Goal: Task Accomplishment & Management: Manage account settings

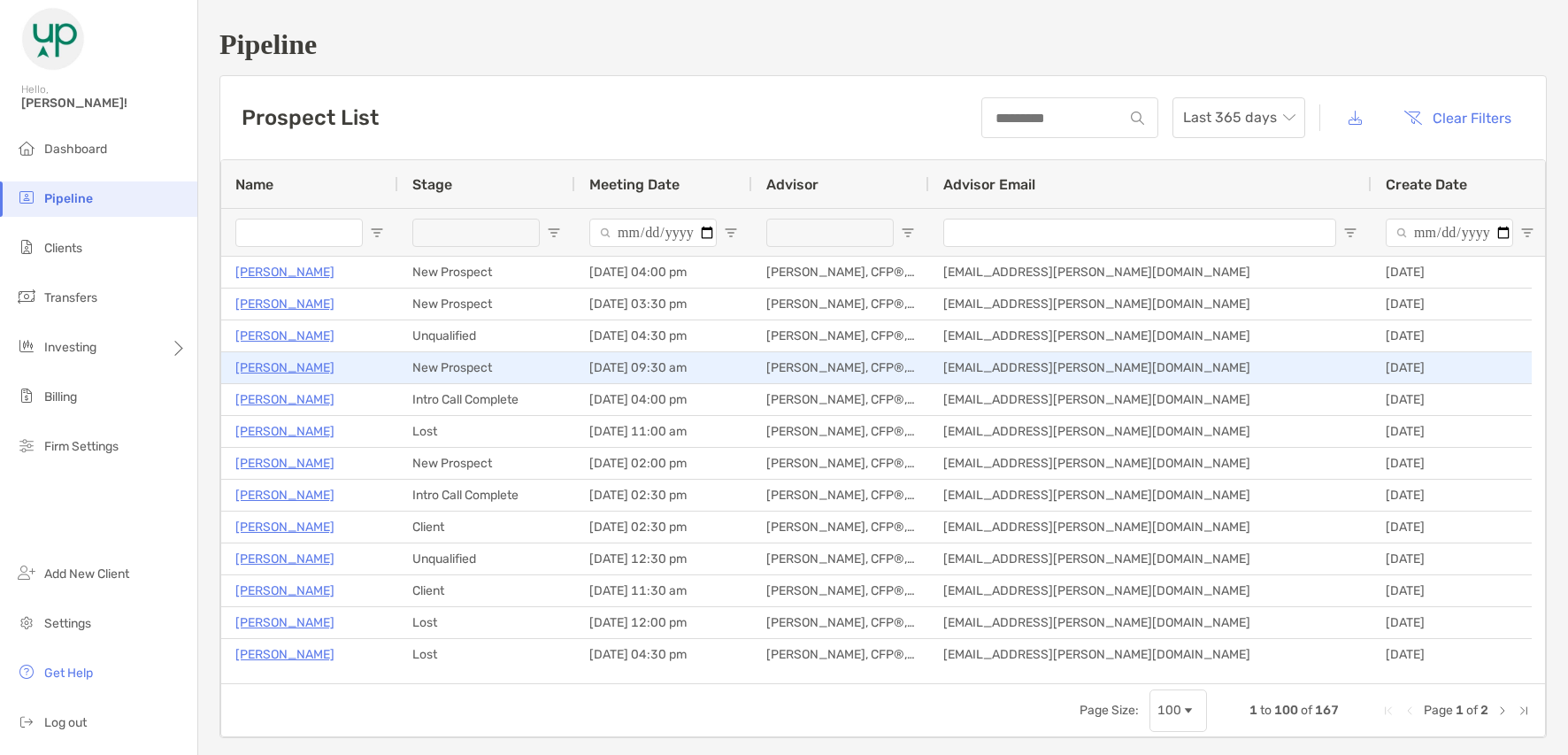
click at [260, 363] on p "[PERSON_NAME]" at bounding box center [284, 368] width 99 height 23
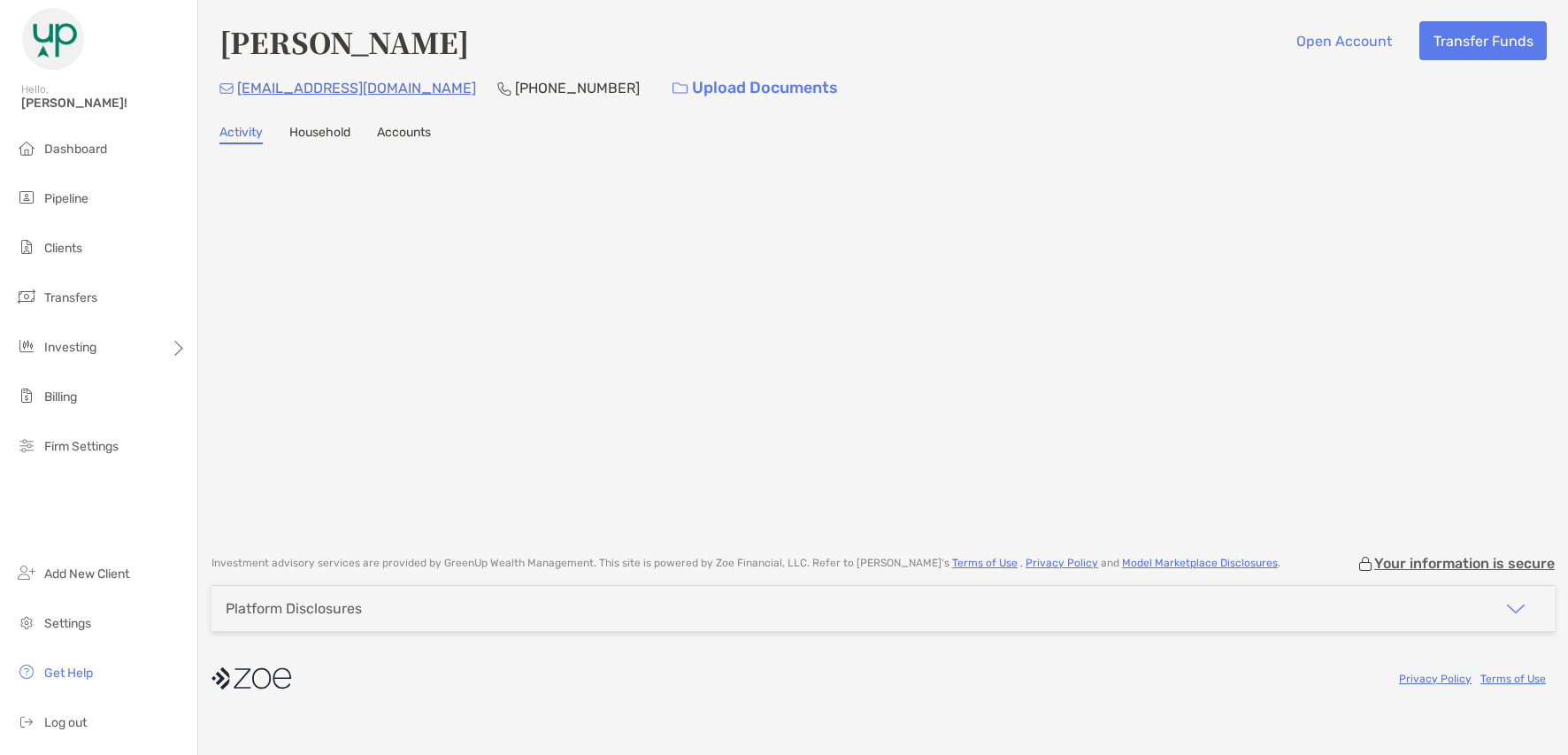
click at [515, 87] on p "[PHONE_NUMBER]" at bounding box center [577, 88] width 125 height 23
copy p "[PHONE_NUMBER]"
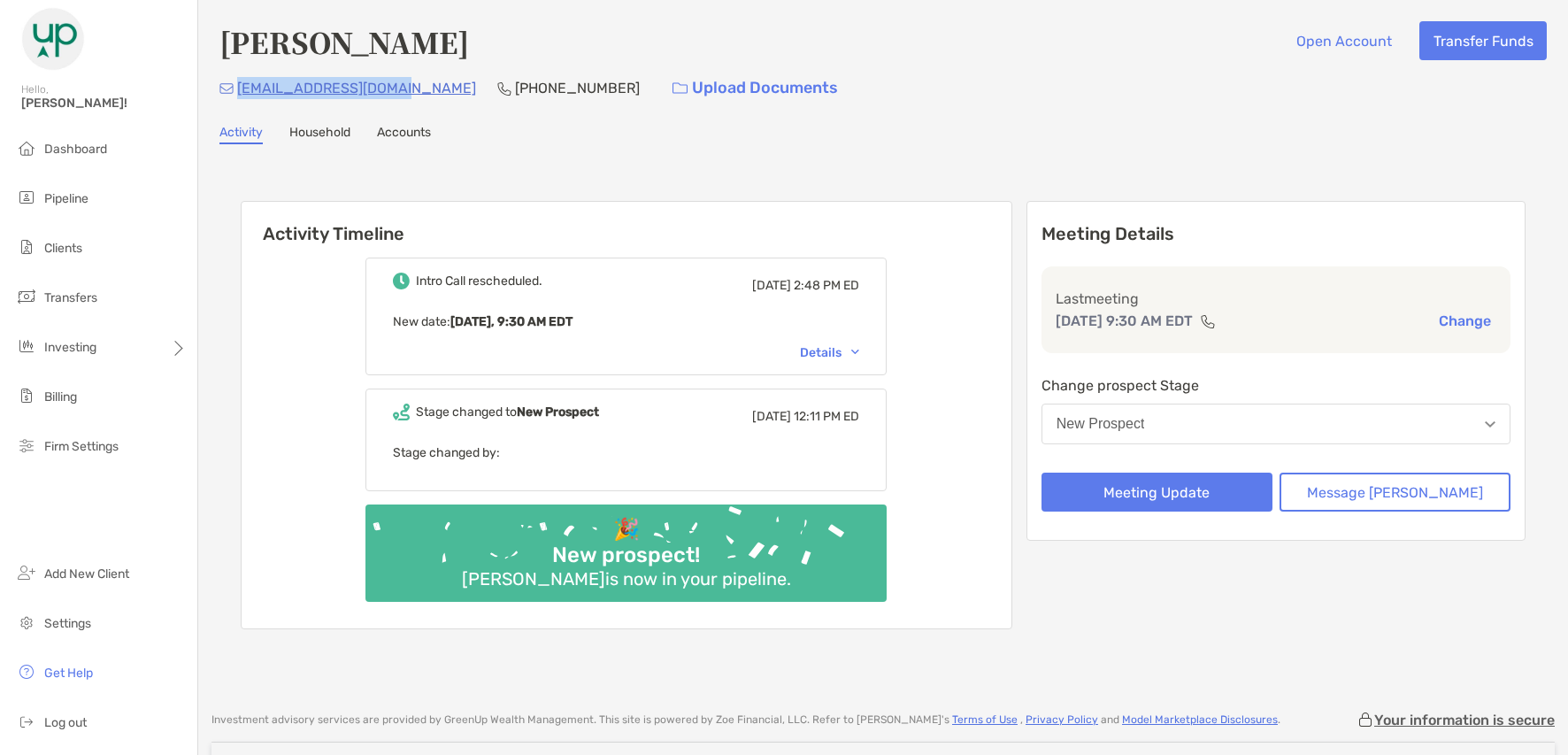
drag, startPoint x: 394, startPoint y: 95, endPoint x: 236, endPoint y: 97, distance: 158.0
click at [236, 97] on div "jamieslazar@gmail.com (201) 452-2959 Upload Documents" at bounding box center [884, 87] width 1328 height 38
copy p "[EMAIL_ADDRESS][DOMAIN_NAME]"
click at [1149, 407] on button "New Prospect" at bounding box center [1276, 425] width 469 height 41
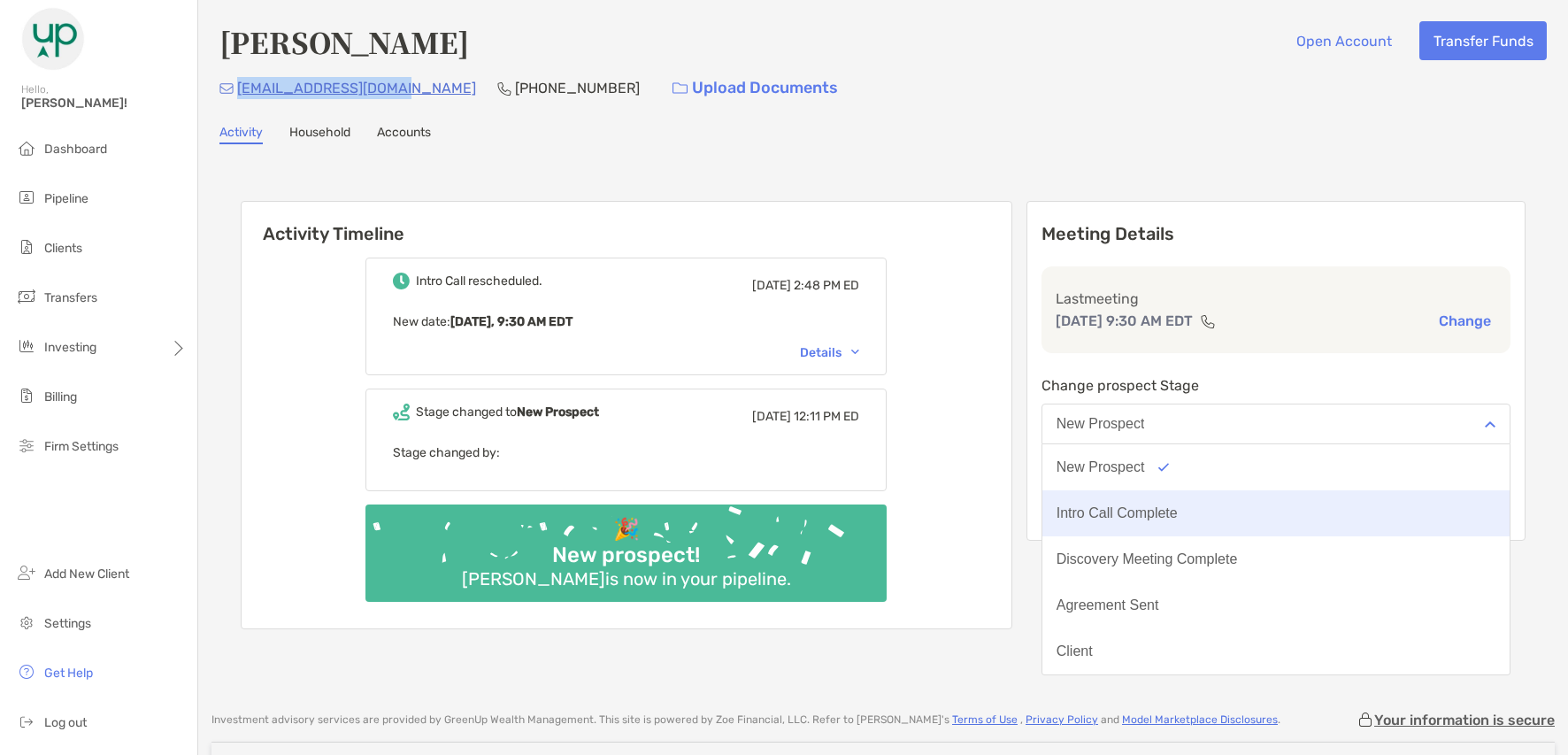
click at [1148, 522] on button "Intro Call Complete" at bounding box center [1276, 513] width 468 height 46
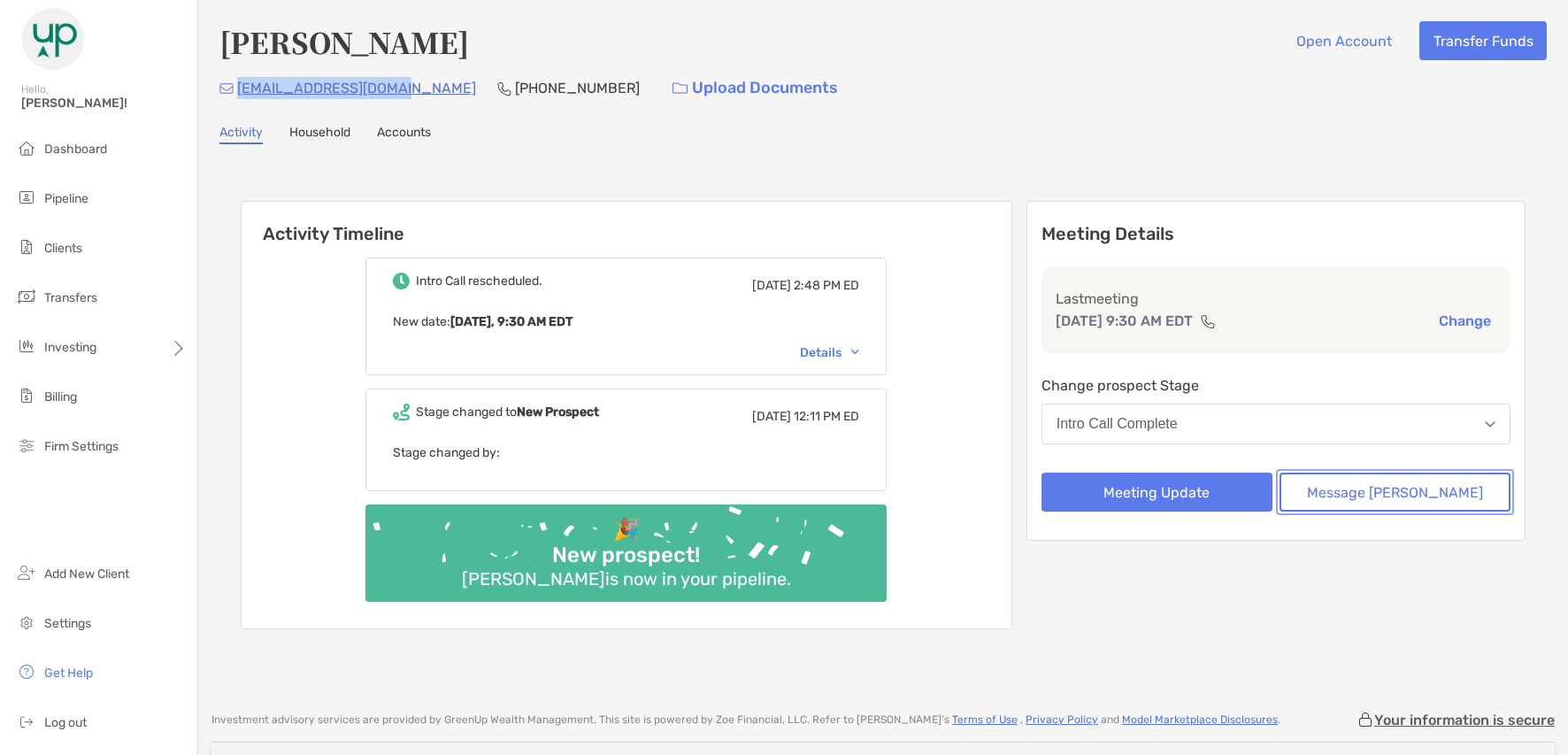
click at [1344, 490] on button "Message [PERSON_NAME]" at bounding box center [1395, 492] width 231 height 39
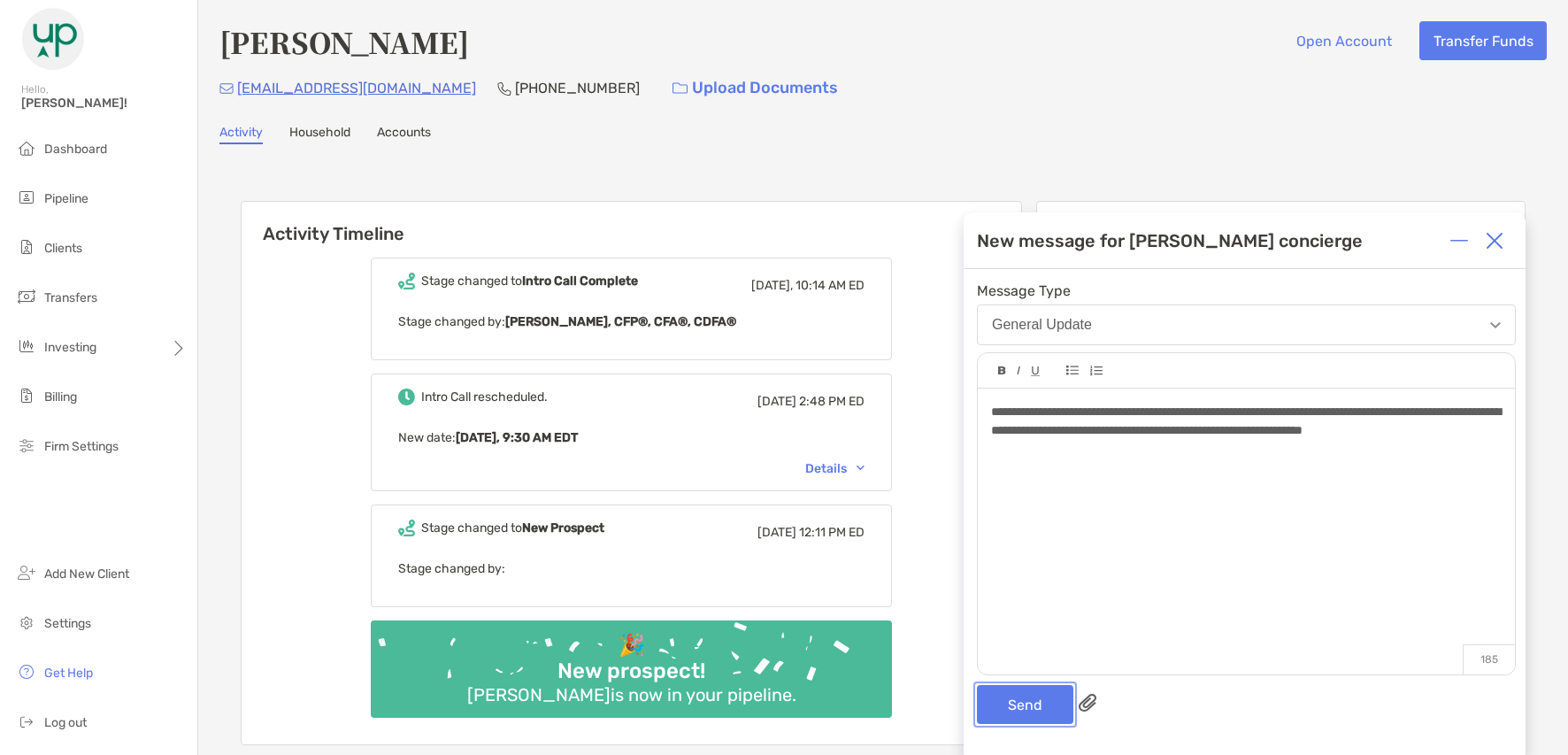
click at [1001, 710] on button "Send" at bounding box center [1025, 705] width 96 height 39
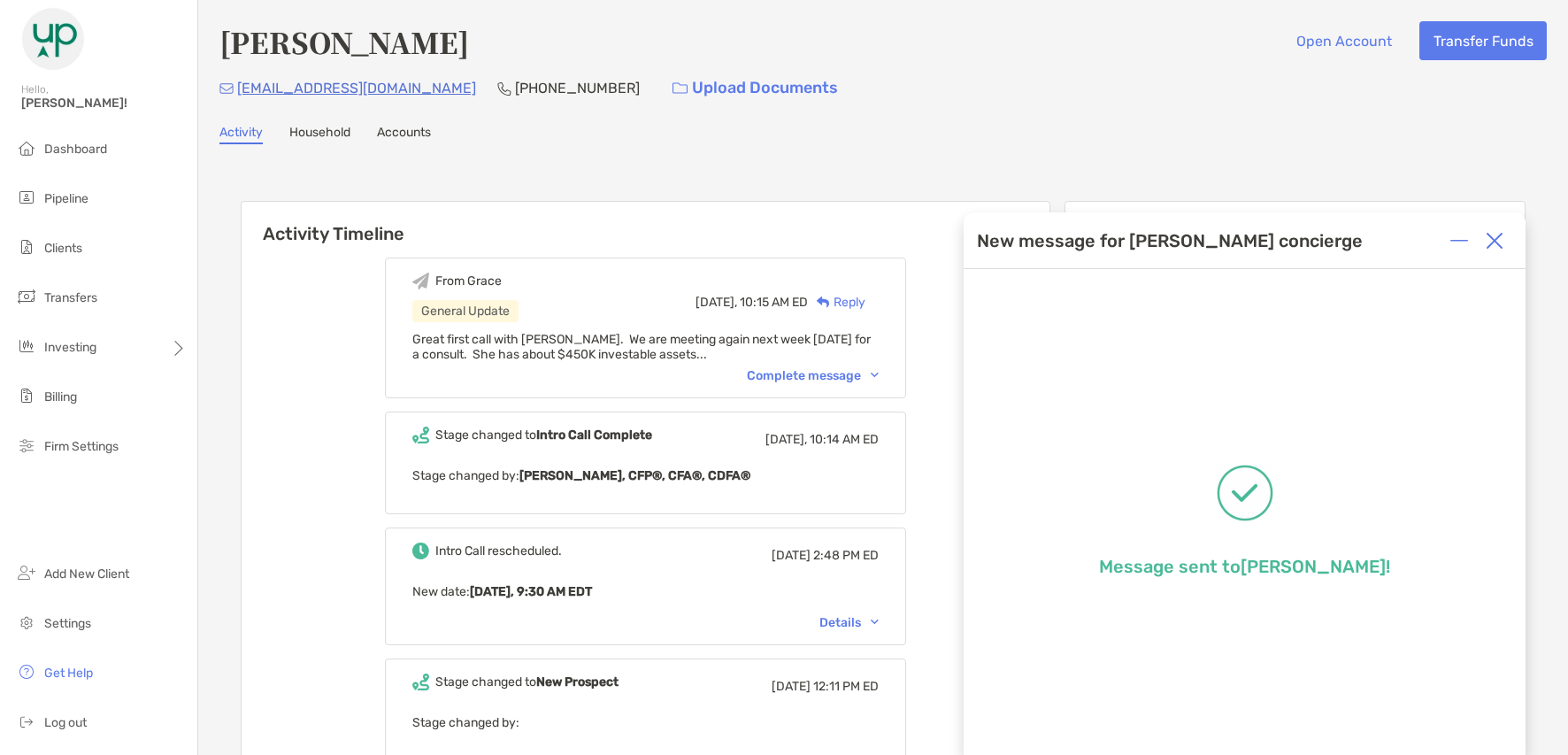
click at [1504, 246] on div at bounding box center [1494, 240] width 35 height 35
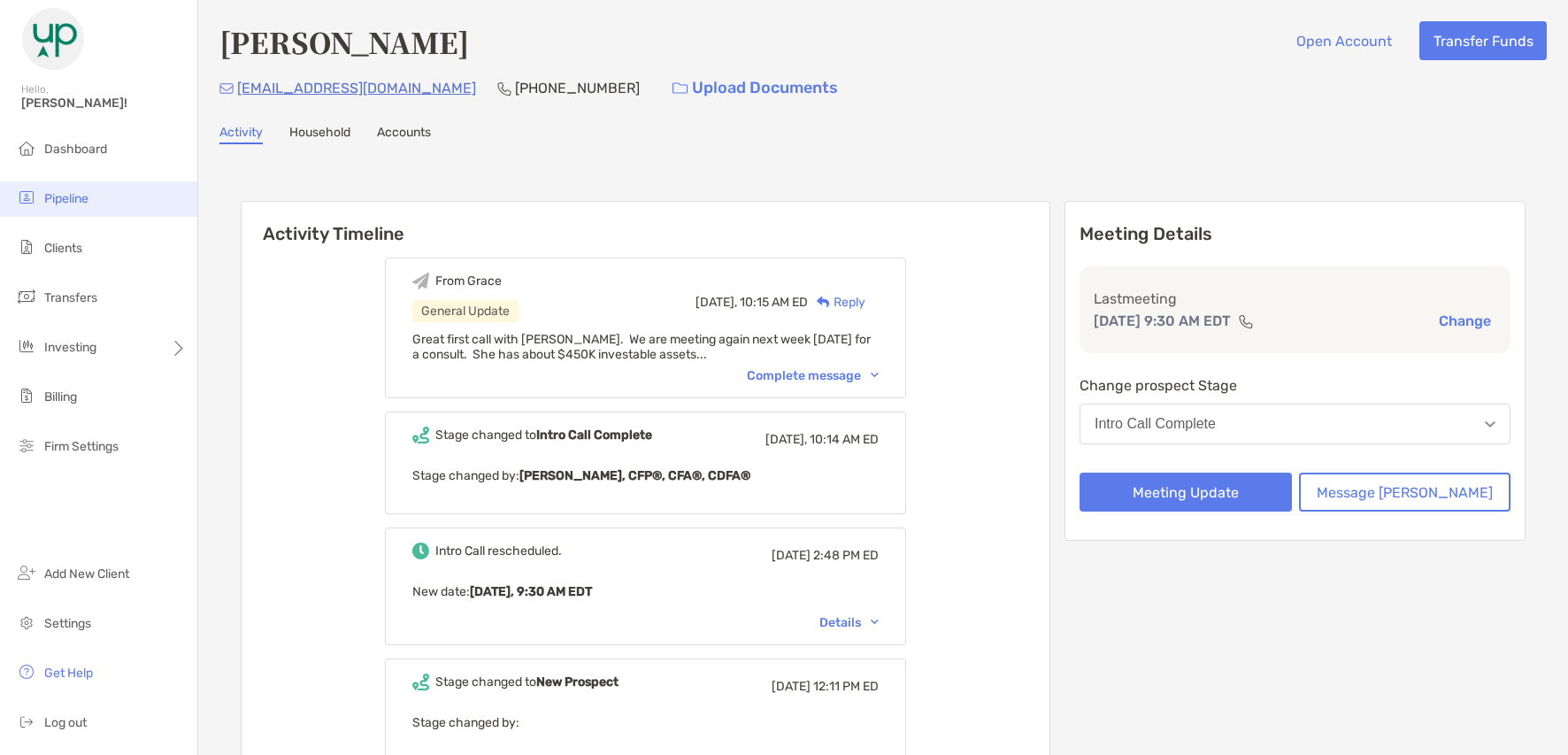
click at [54, 194] on span "Pipeline" at bounding box center [66, 198] width 44 height 15
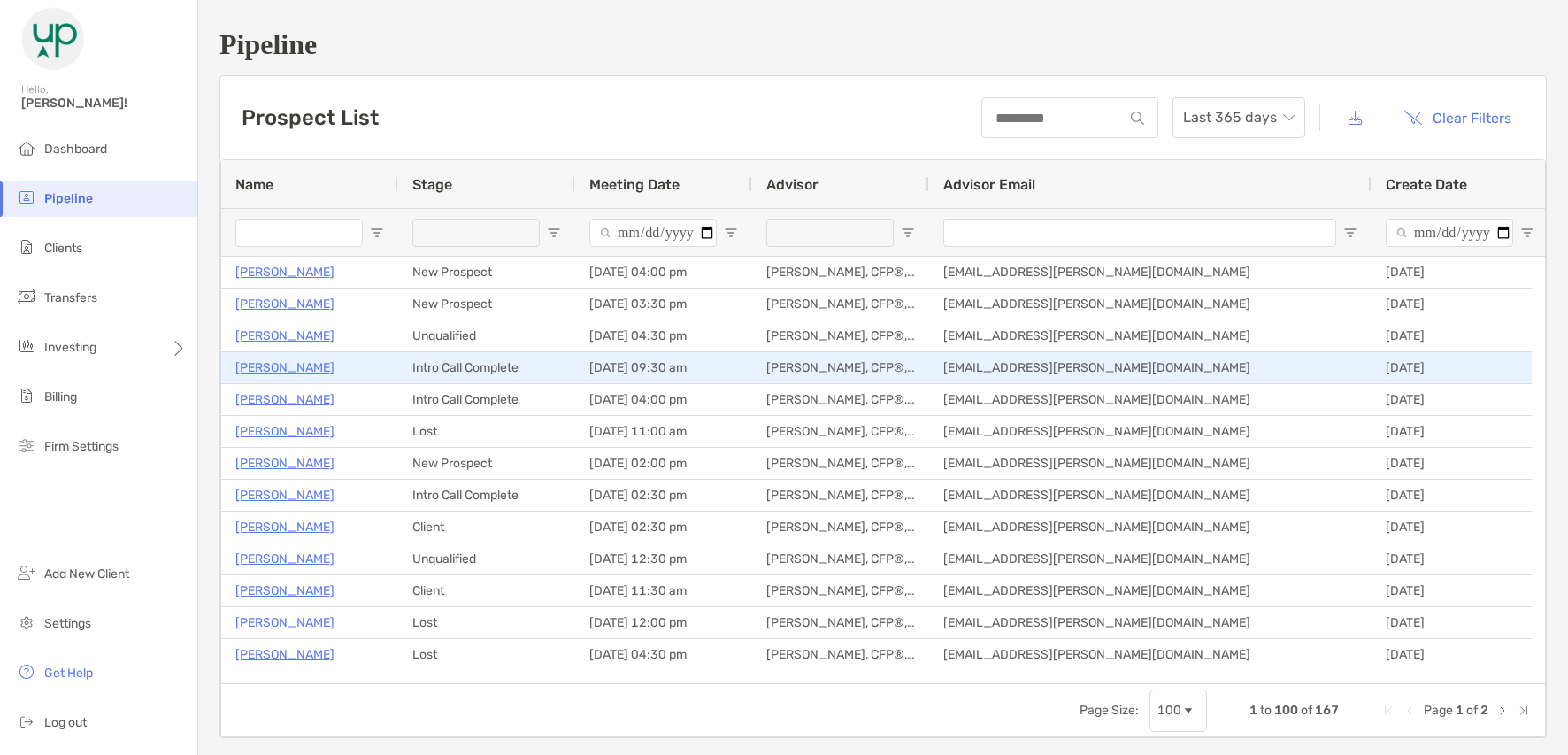
click at [283, 363] on p "[PERSON_NAME]" at bounding box center [284, 368] width 99 height 23
